Goal: Task Accomplishment & Management: Use online tool/utility

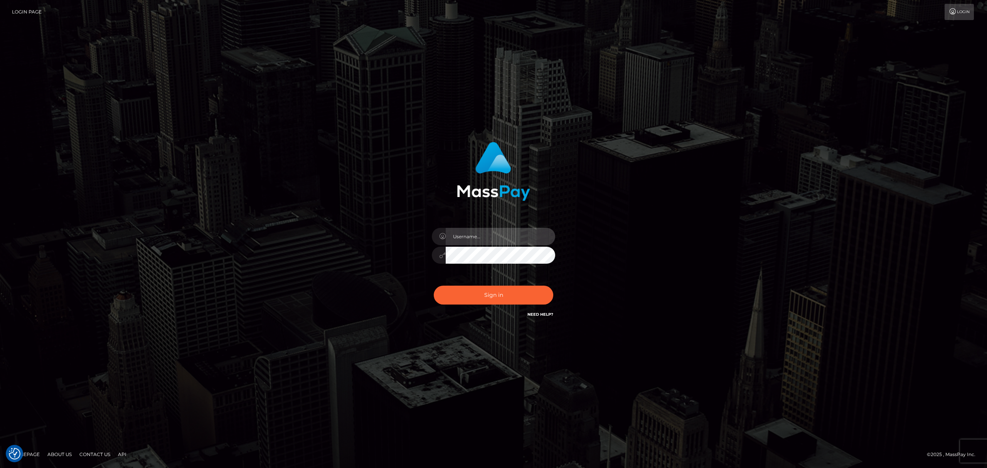
drag, startPoint x: 492, startPoint y: 239, endPoint x: 496, endPoint y: 244, distance: 6.1
click at [492, 239] on input "text" at bounding box center [500, 236] width 109 height 17
type input "Eric"
click at [497, 292] on button "Sign in" at bounding box center [494, 295] width 120 height 19
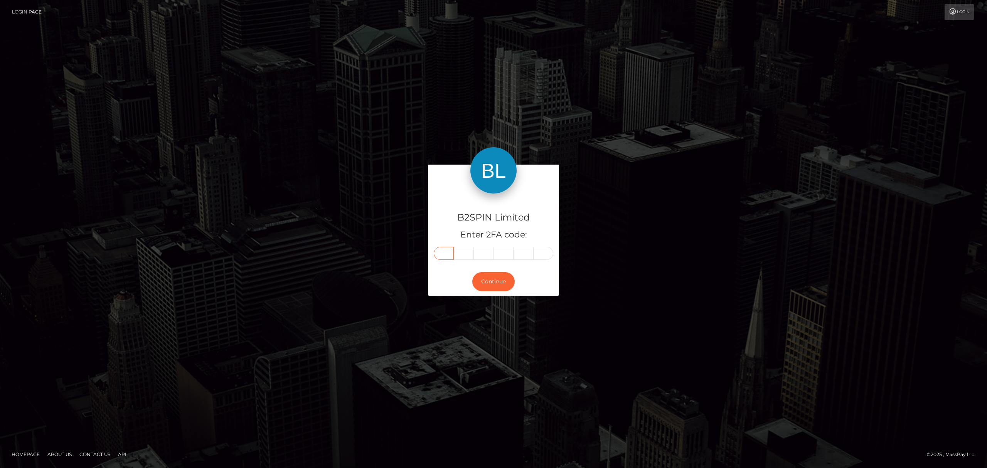
click at [442, 254] on input "text" at bounding box center [444, 253] width 20 height 13
paste input "5"
type input "5"
type input "3"
type input "1"
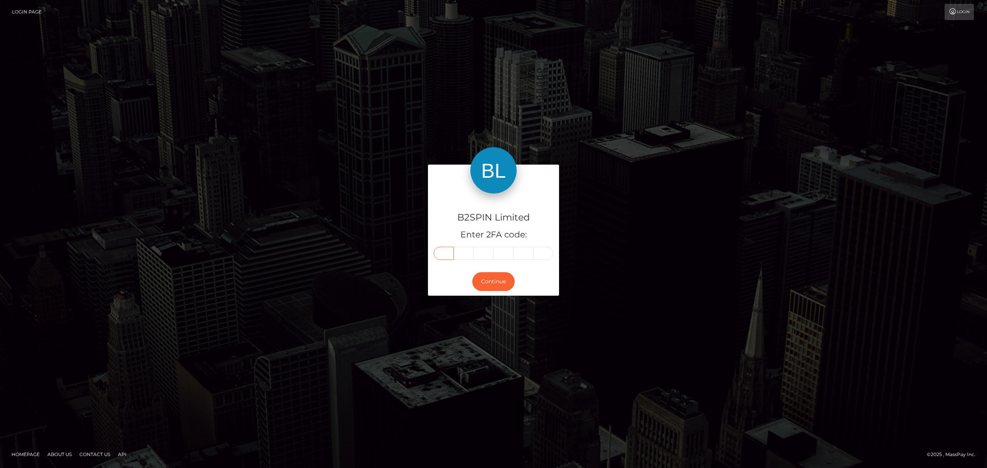
type input "4"
type input "6"
click at [497, 279] on button "Continue" at bounding box center [493, 281] width 42 height 19
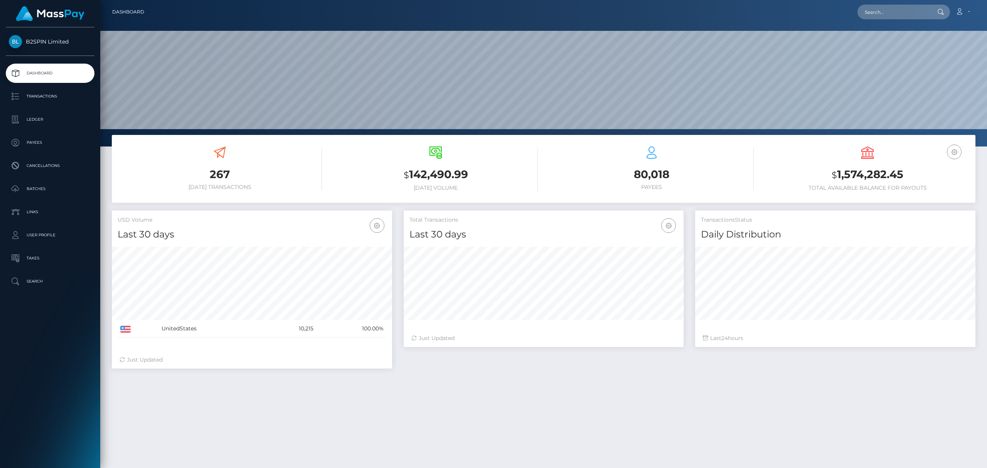
scroll to position [136, 280]
click at [48, 93] on p "Transactions" at bounding box center [50, 97] width 82 height 12
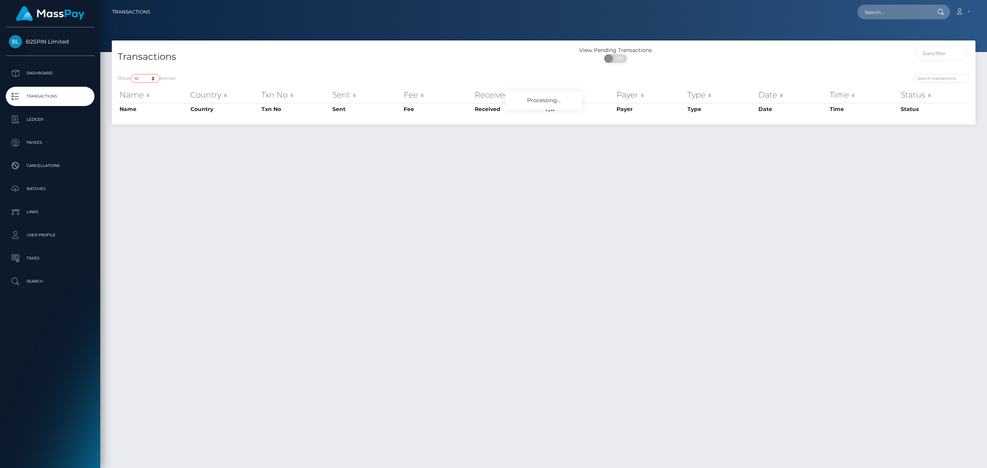
click at [145, 78] on select "10 25 50 100 250 500 1,000 3,500" at bounding box center [145, 78] width 29 height 9
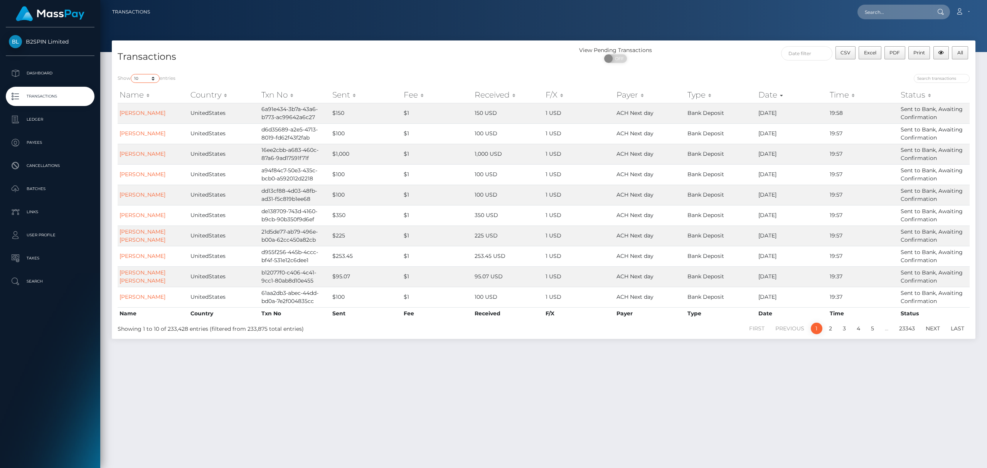
select select "3500"
click at [131, 74] on select "10 25 50 100 250 500 1,000 3,500" at bounding box center [145, 78] width 29 height 9
click at [616, 58] on span "OFF" at bounding box center [617, 58] width 19 height 8
checkbox input "true"
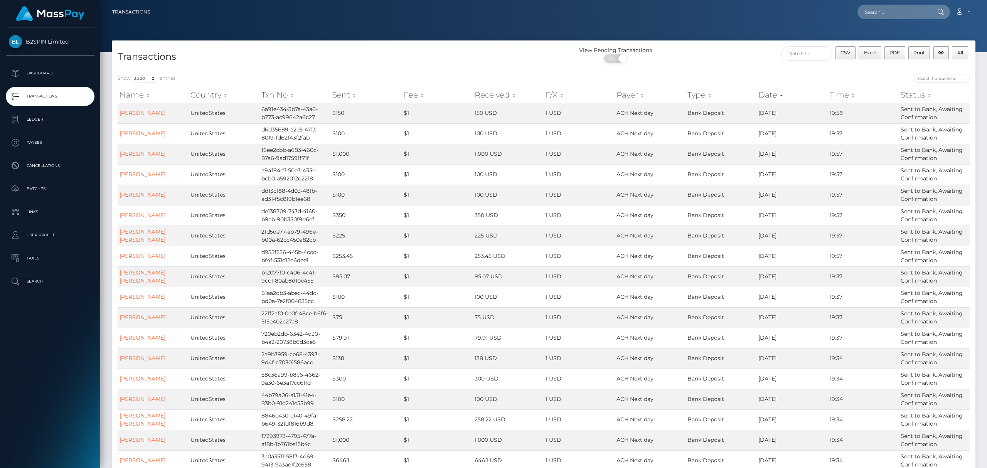
click at [737, 53] on div "View Pending Transactions ON OFF" at bounding box center [652, 56] width 216 height 20
click at [867, 56] on button "Excel" at bounding box center [870, 52] width 23 height 13
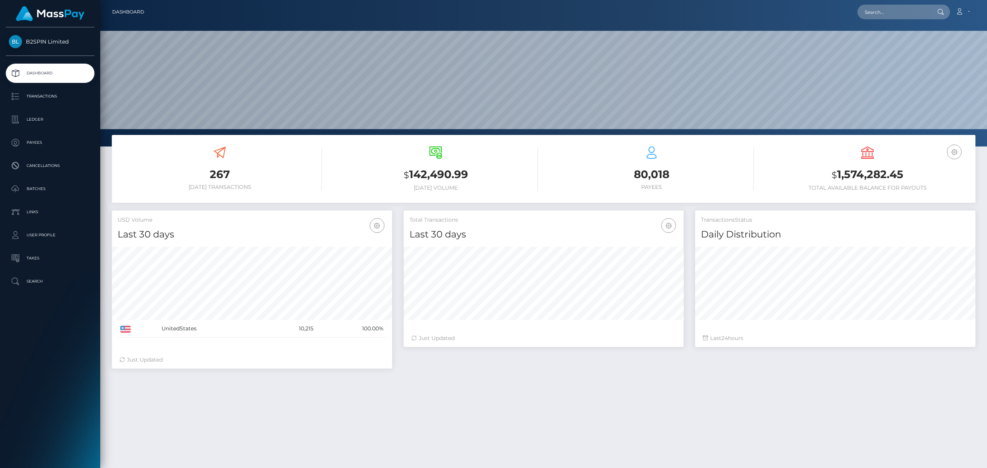
scroll to position [136, 280]
click at [62, 91] on p "Transactions" at bounding box center [50, 97] width 82 height 12
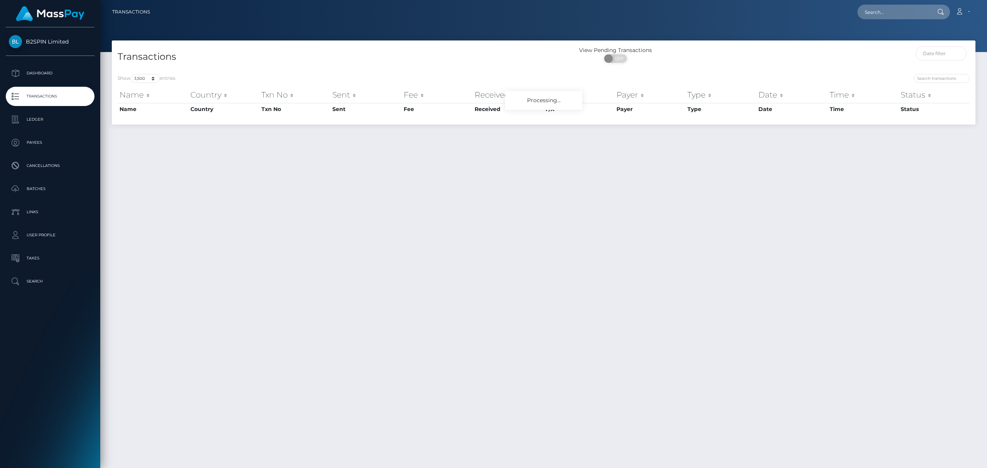
select select "3500"
click at [142, 79] on select "10 25 50 100 250 500 1,000 3,500" at bounding box center [145, 78] width 29 height 9
click at [607, 61] on span at bounding box center [609, 58] width 10 height 8
click at [623, 59] on span "OFF" at bounding box center [617, 58] width 19 height 8
checkbox input "true"
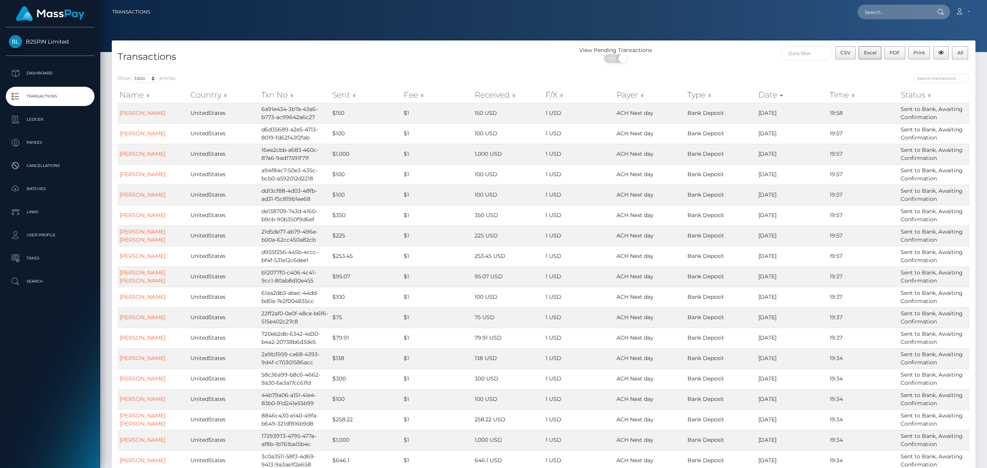
drag, startPoint x: 741, startPoint y: 53, endPoint x: 867, endPoint y: 54, distance: 126.5
click at [741, 53] on div "View Pending Transactions ON OFF" at bounding box center [652, 56] width 216 height 20
click at [867, 54] on span "Excel" at bounding box center [870, 53] width 12 height 6
